Goal: Transaction & Acquisition: Purchase product/service

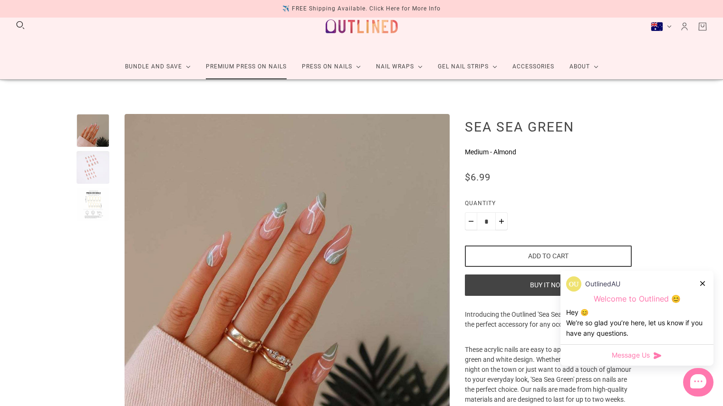
click at [266, 66] on link "Premium Press On Nails" at bounding box center [246, 66] width 96 height 25
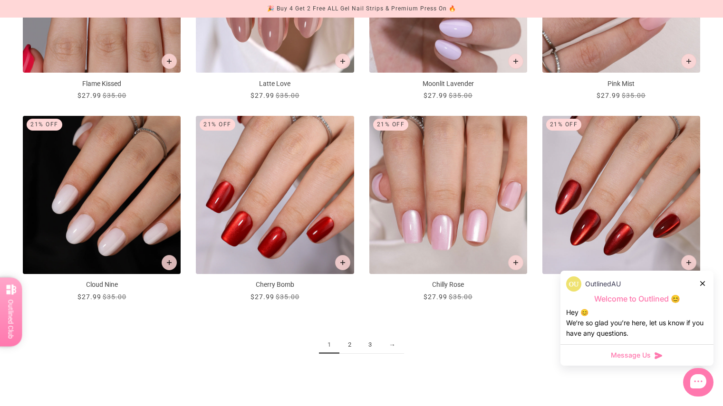
scroll to position [1140, 0]
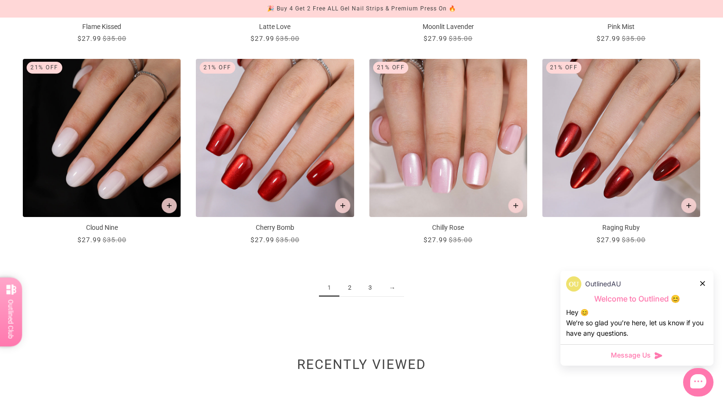
click at [348, 290] on link "2" at bounding box center [349, 288] width 20 height 18
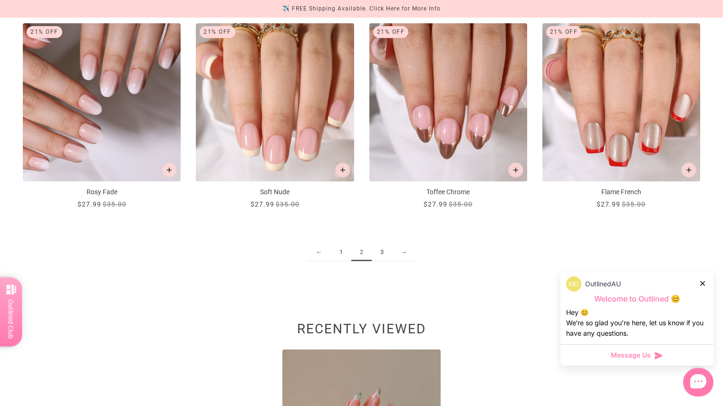
scroll to position [1292, 0]
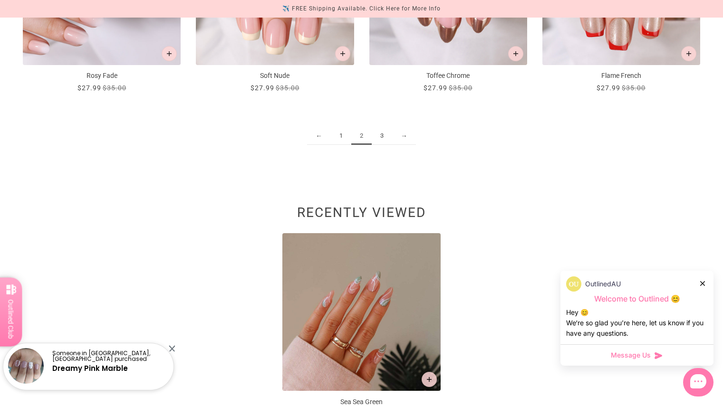
click at [384, 133] on link "3" at bounding box center [382, 136] width 20 height 18
